Goal: Task Accomplishment & Management: Manage account settings

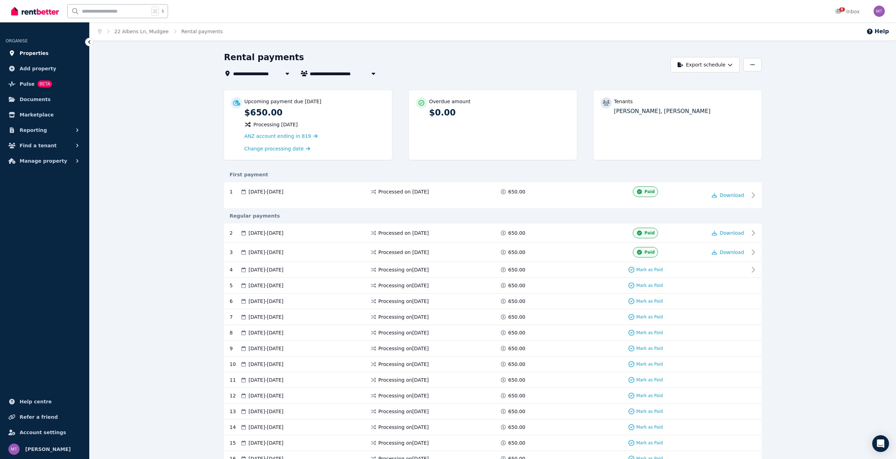
click at [31, 54] on span "Properties" at bounding box center [34, 53] width 29 height 8
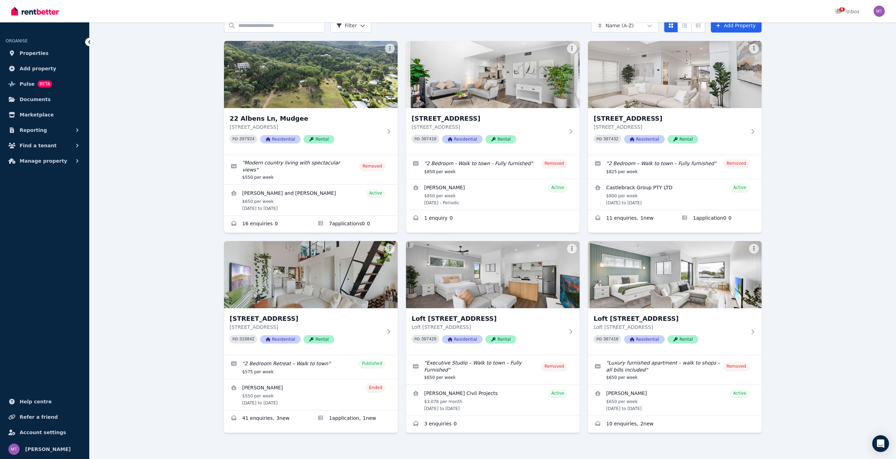
scroll to position [34, 0]
click at [341, 308] on div "[STREET_ADDRESS][GEOGRAPHIC_DATA][STREET_ADDRESS] PID 319842 Residential Rental" at bounding box center [311, 331] width 174 height 47
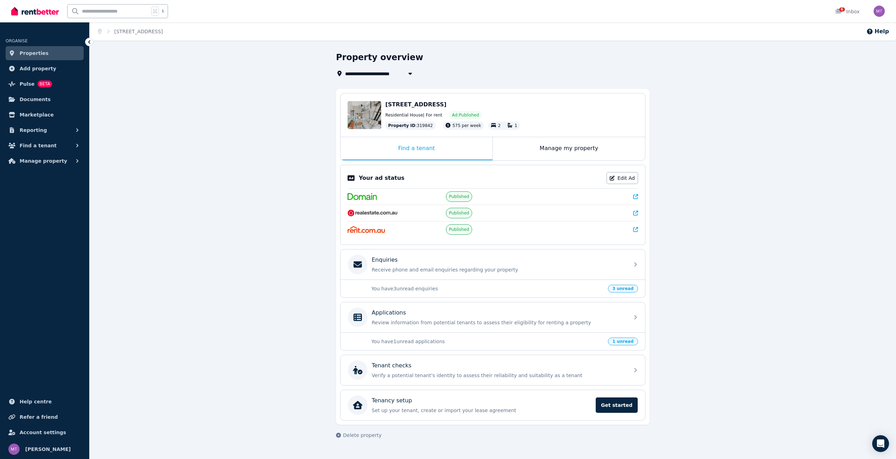
click at [481, 348] on div "You have 1 unread applications 1 unread" at bounding box center [493, 342] width 305 height 18
click at [468, 316] on div "Applications" at bounding box center [498, 313] width 253 height 8
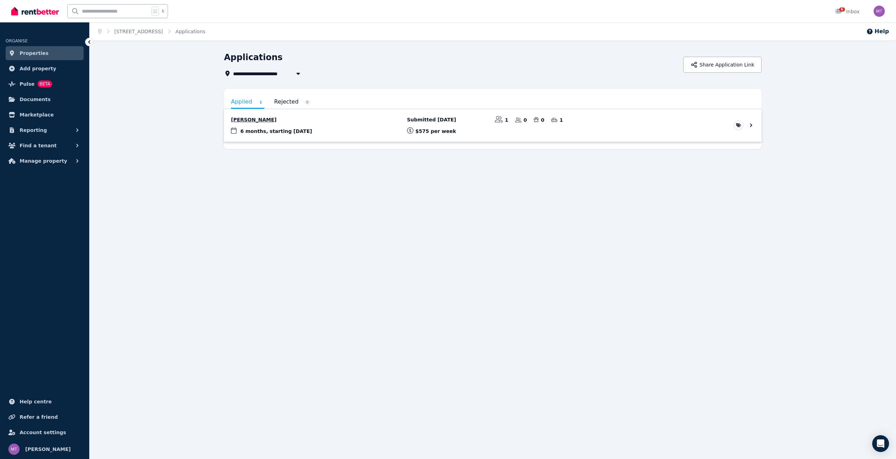
click at [390, 130] on link "View application: Curtis Lee" at bounding box center [493, 125] width 538 height 33
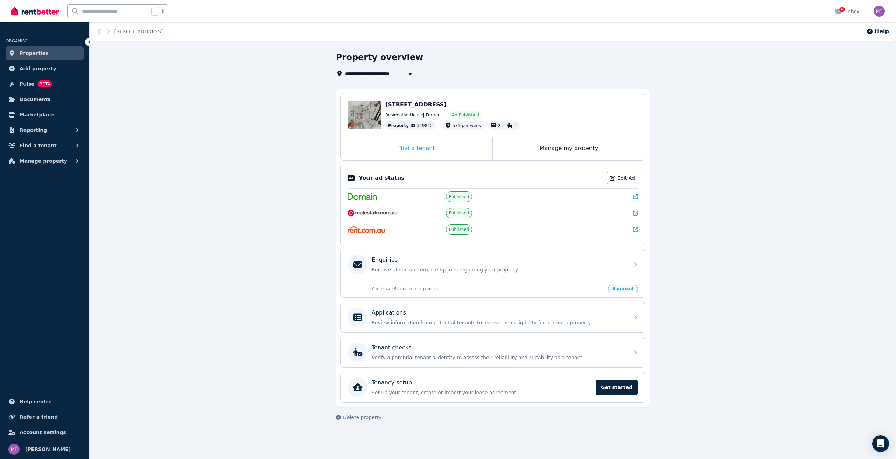
click at [633, 213] on icon at bounding box center [635, 213] width 5 height 5
